Goal: Transaction & Acquisition: Purchase product/service

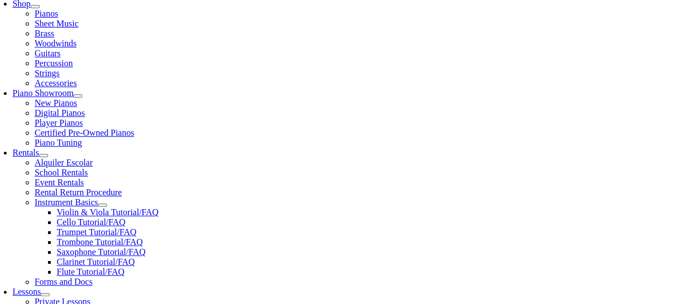
scroll to position [292, 0]
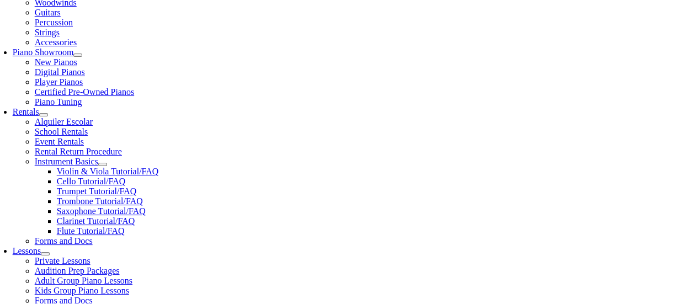
type input "uw"
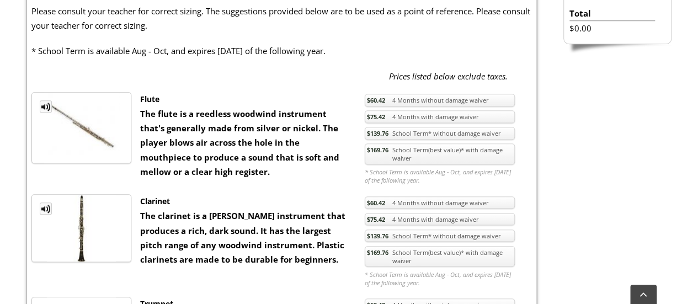
scroll to position [474, 0]
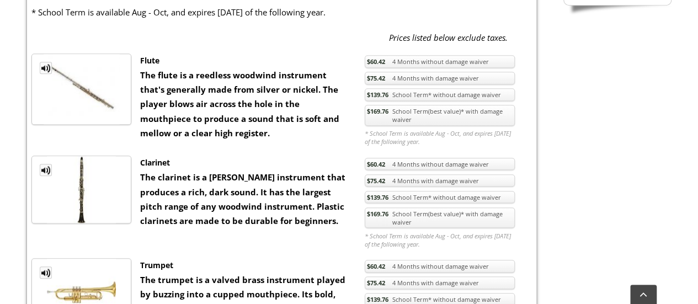
click at [91, 94] on img at bounding box center [82, 89] width 76 height 70
click at [192, 79] on strong "The flute is a reedless woodwind instrument that's generally made from silver o…" at bounding box center [239, 103] width 199 height 69
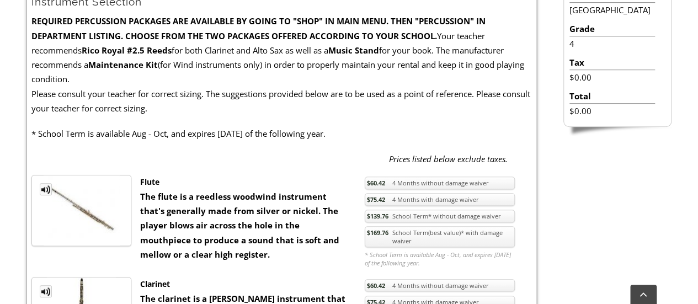
scroll to position [385, 0]
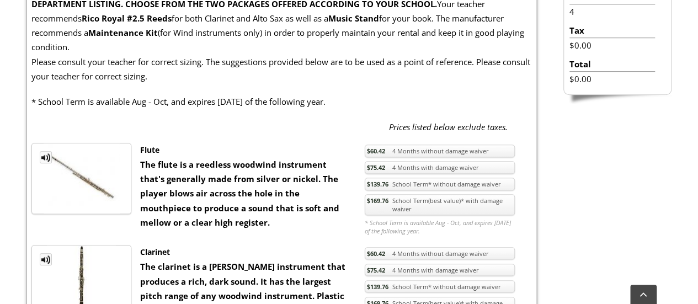
click at [430, 205] on link "$169.76 School Term(best value)* with damage waiver" at bounding box center [440, 204] width 150 height 21
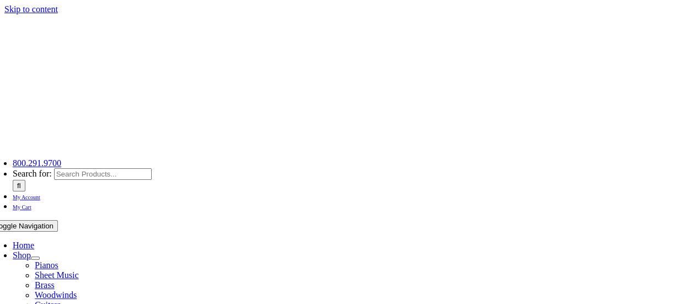
click at [34, 240] on span "Home" at bounding box center [24, 244] width 22 height 9
